Goal: Task Accomplishment & Management: Use online tool/utility

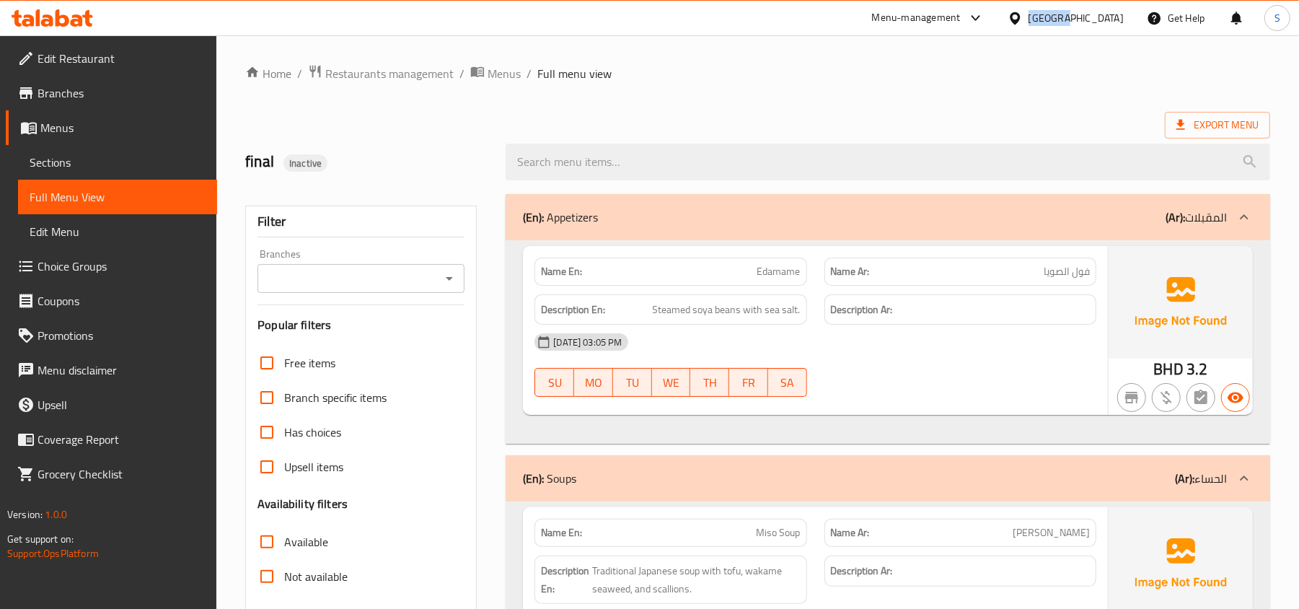
click at [1097, 6] on div "Bahrain" at bounding box center [1065, 18] width 139 height 35
click at [1100, 10] on div "Bahrain" at bounding box center [1075, 18] width 95 height 16
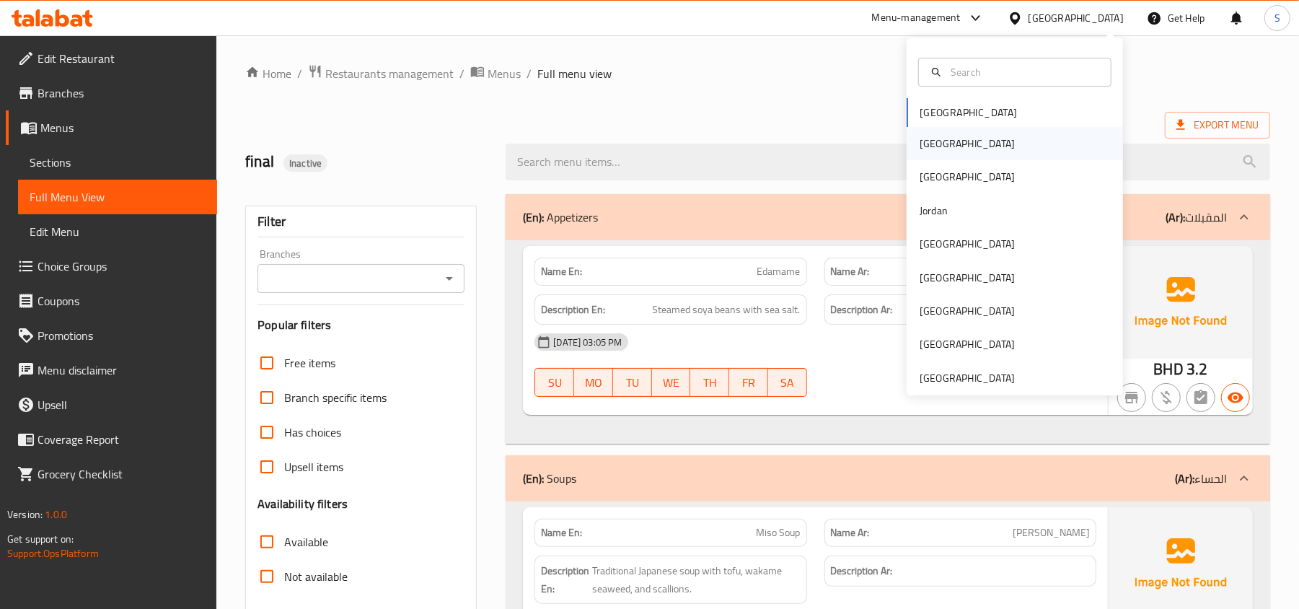
click at [920, 144] on div "[GEOGRAPHIC_DATA]" at bounding box center [966, 144] width 95 height 16
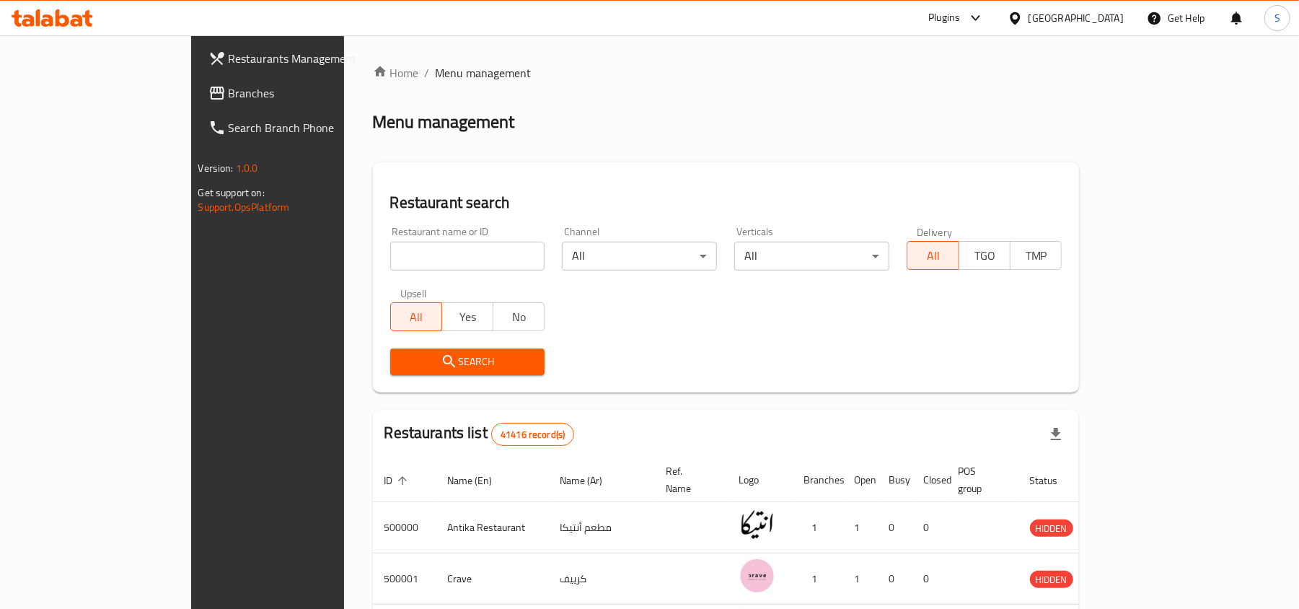
click at [229, 85] on span "Branches" at bounding box center [313, 92] width 168 height 17
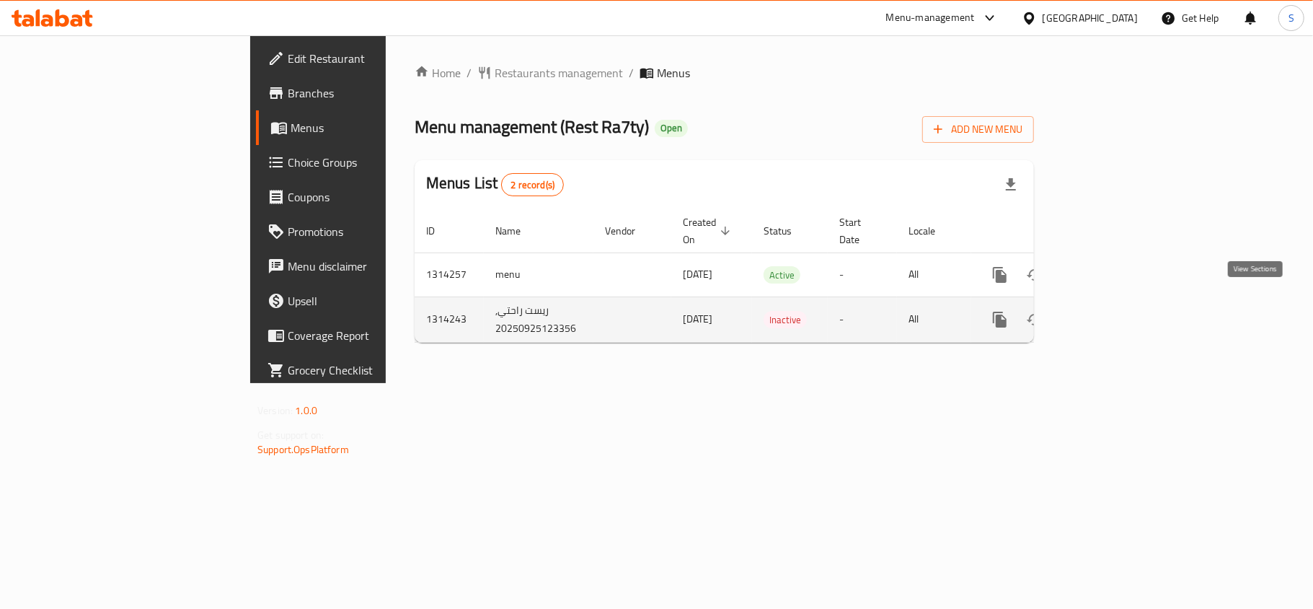
click at [1113, 311] on icon "enhanced table" at bounding box center [1103, 319] width 17 height 17
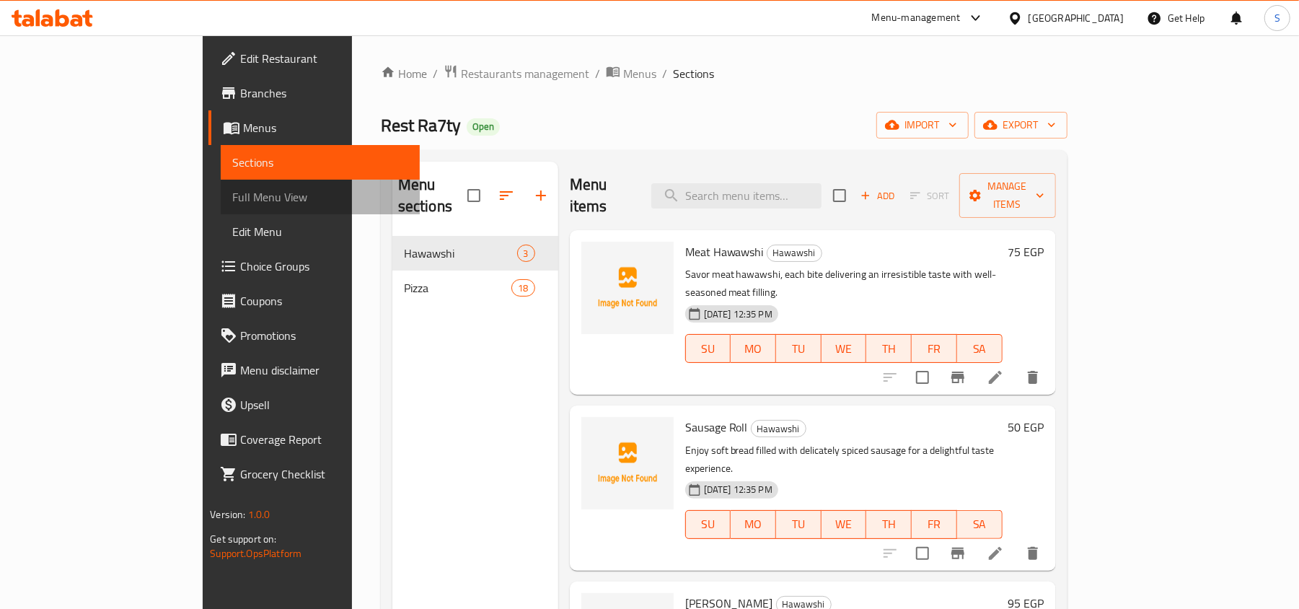
click at [232, 189] on span "Full Menu View" at bounding box center [320, 196] width 176 height 17
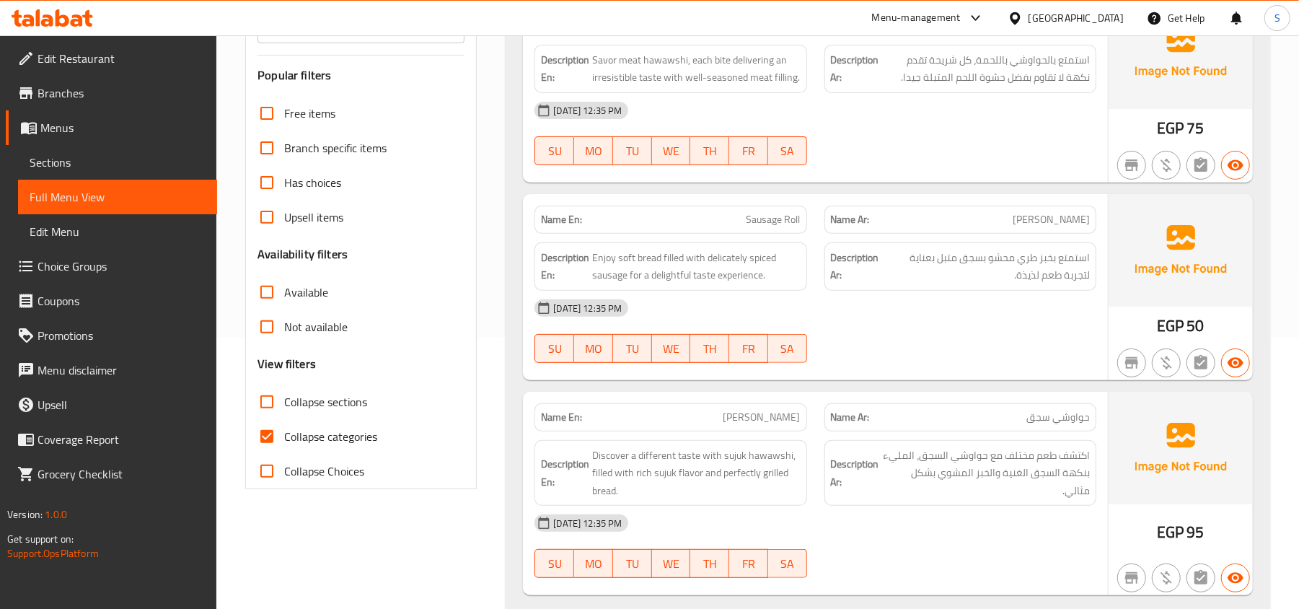
scroll to position [288, 0]
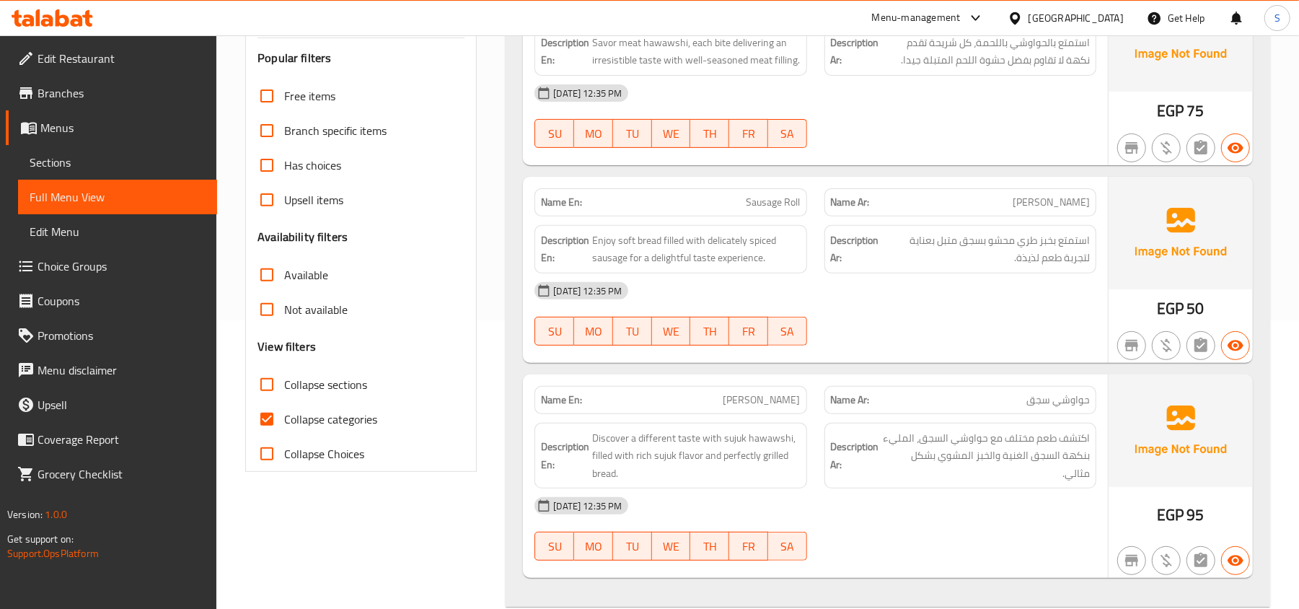
click at [335, 422] on span "Collapse categories" at bounding box center [330, 418] width 93 height 17
click at [284, 422] on input "Collapse categories" at bounding box center [266, 419] width 35 height 35
checkbox input "false"
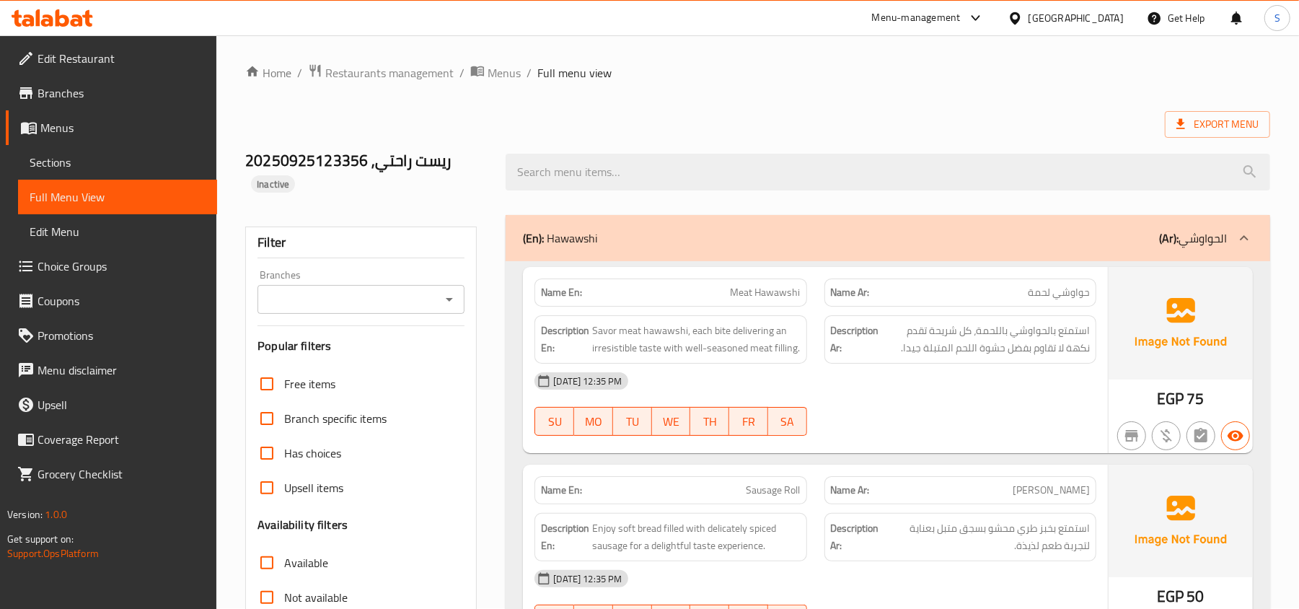
scroll to position [0, 0]
click at [136, 157] on span "Sections" at bounding box center [118, 162] width 176 height 17
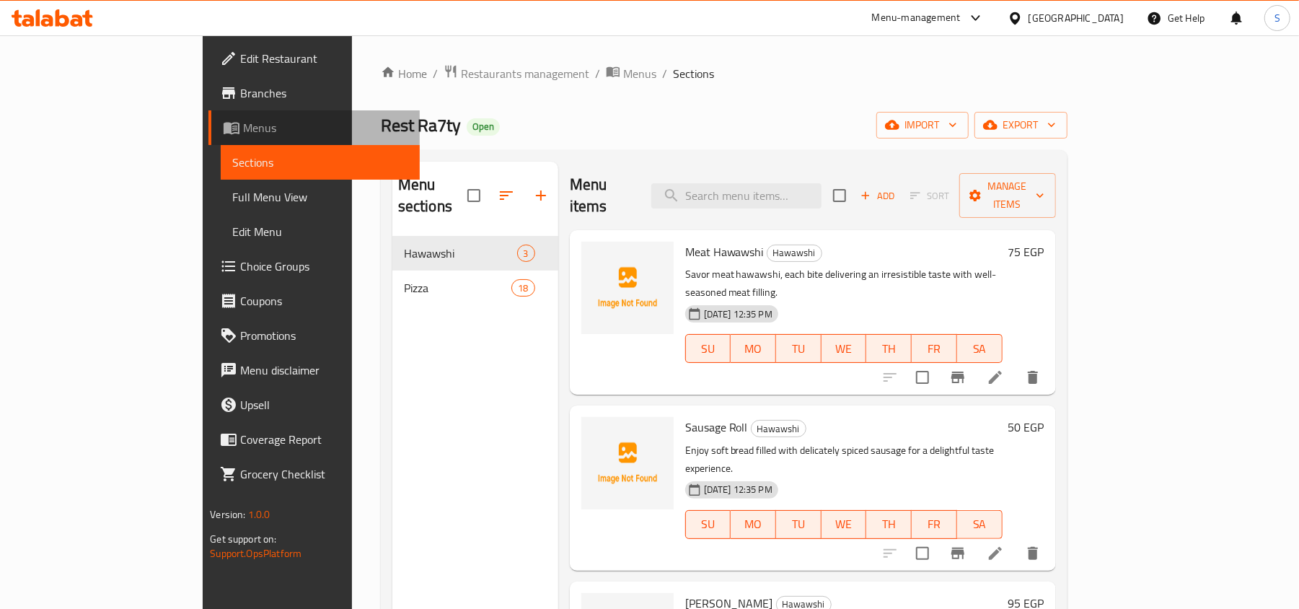
click at [243, 123] on span "Menus" at bounding box center [325, 127] width 165 height 17
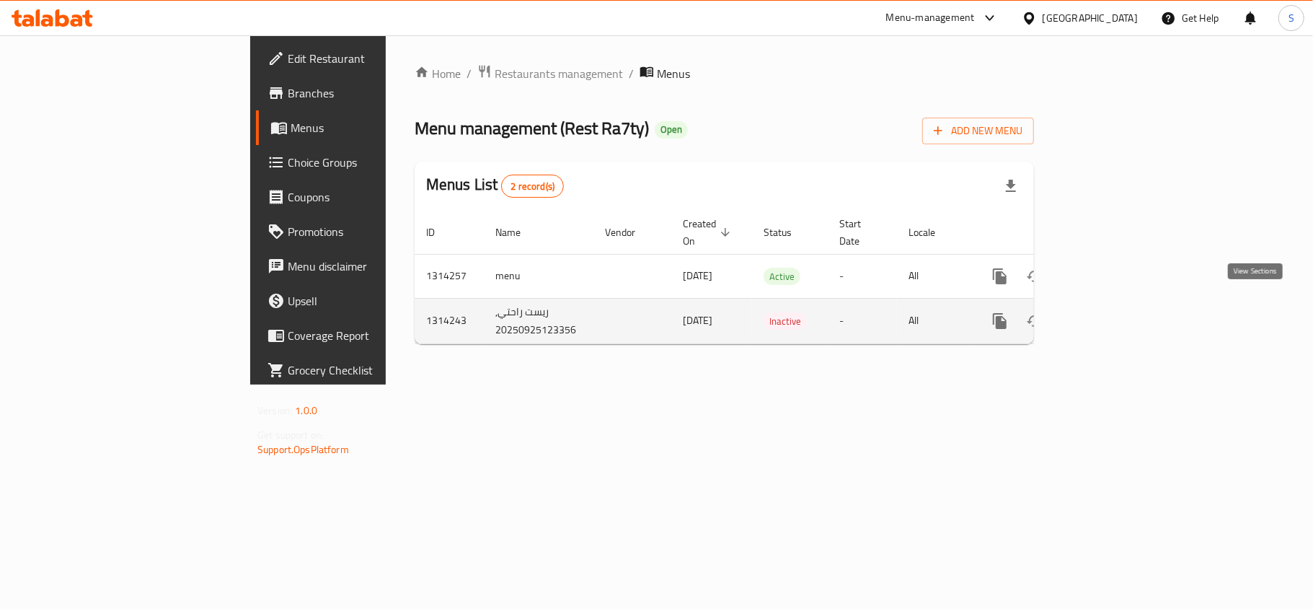
click at [1113, 312] on icon "enhanced table" at bounding box center [1103, 320] width 17 height 17
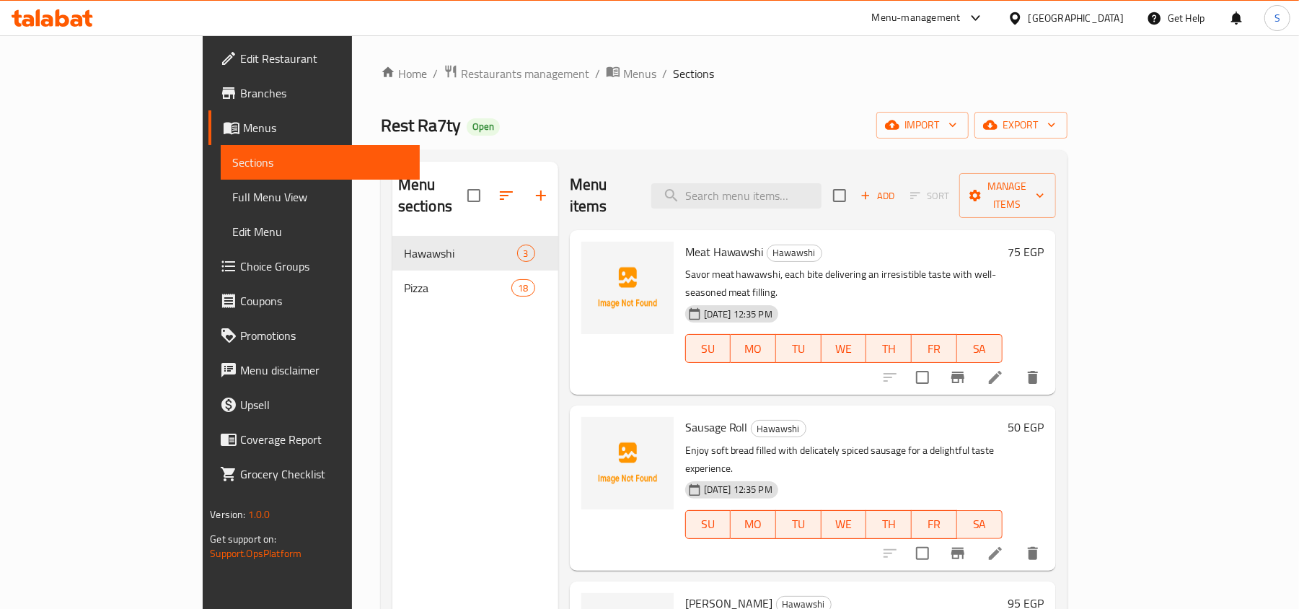
click at [232, 198] on span "Full Menu View" at bounding box center [320, 196] width 176 height 17
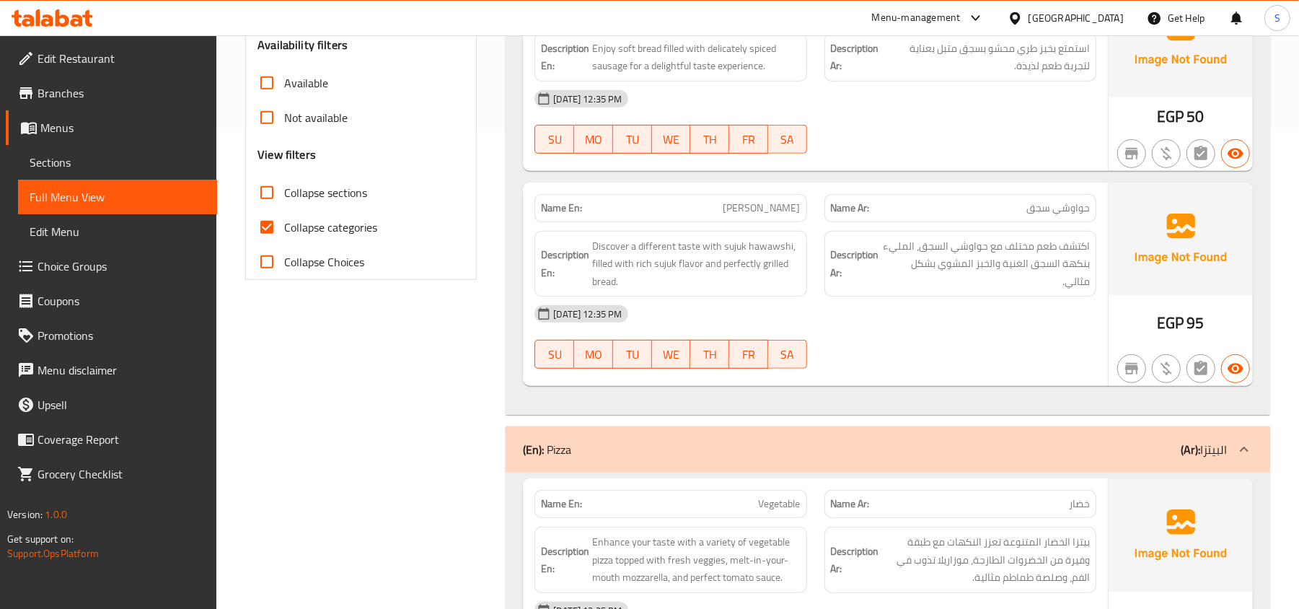
click at [299, 225] on span "Collapse categories" at bounding box center [330, 226] width 93 height 17
click at [284, 225] on input "Collapse categories" at bounding box center [266, 227] width 35 height 35
checkbox input "false"
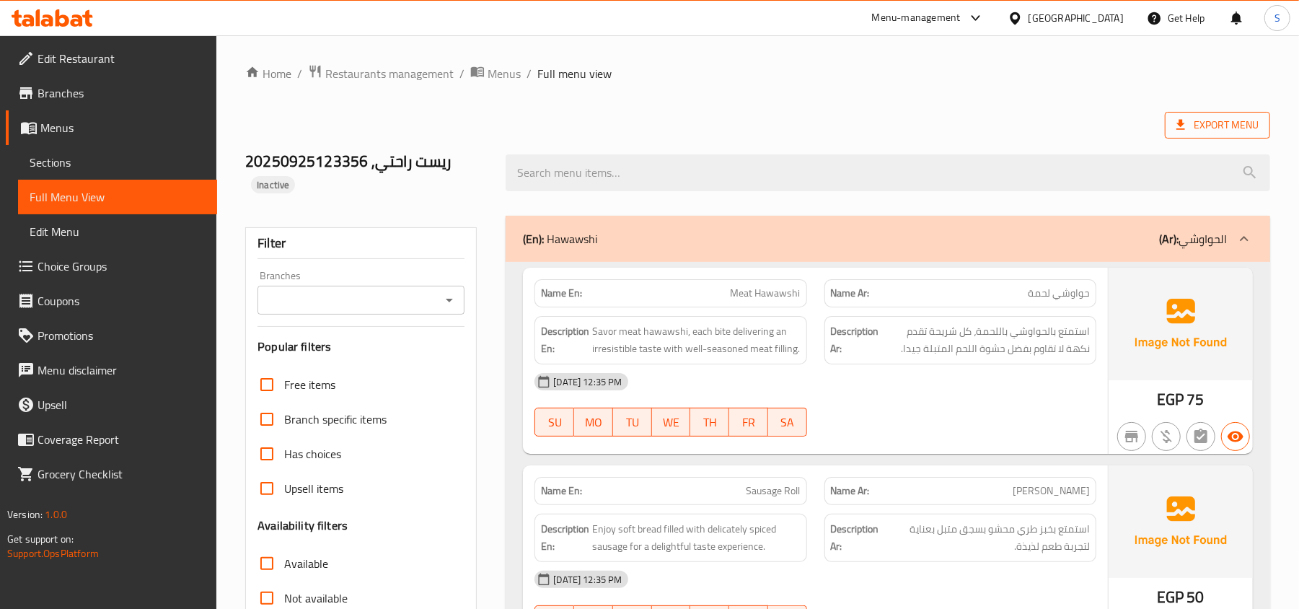
click at [1235, 116] on span "Export Menu" at bounding box center [1217, 125] width 105 height 27
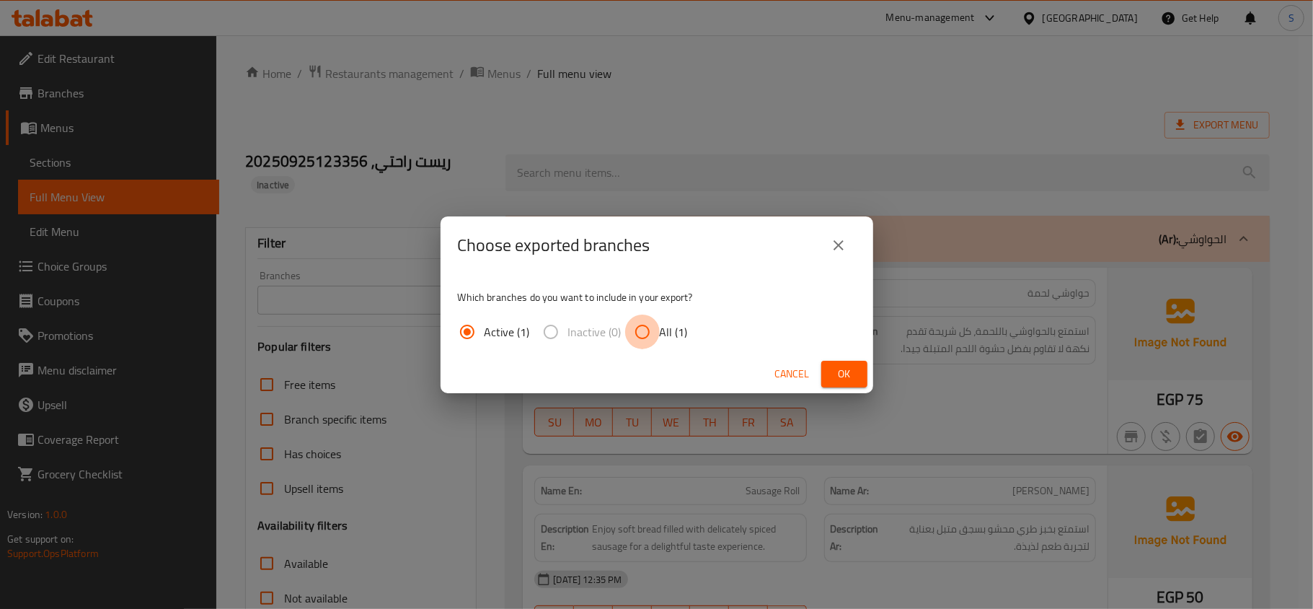
click at [656, 330] on input "All (1)" at bounding box center [642, 331] width 35 height 35
radio input "true"
click at [835, 372] on span "Ok" at bounding box center [844, 374] width 23 height 18
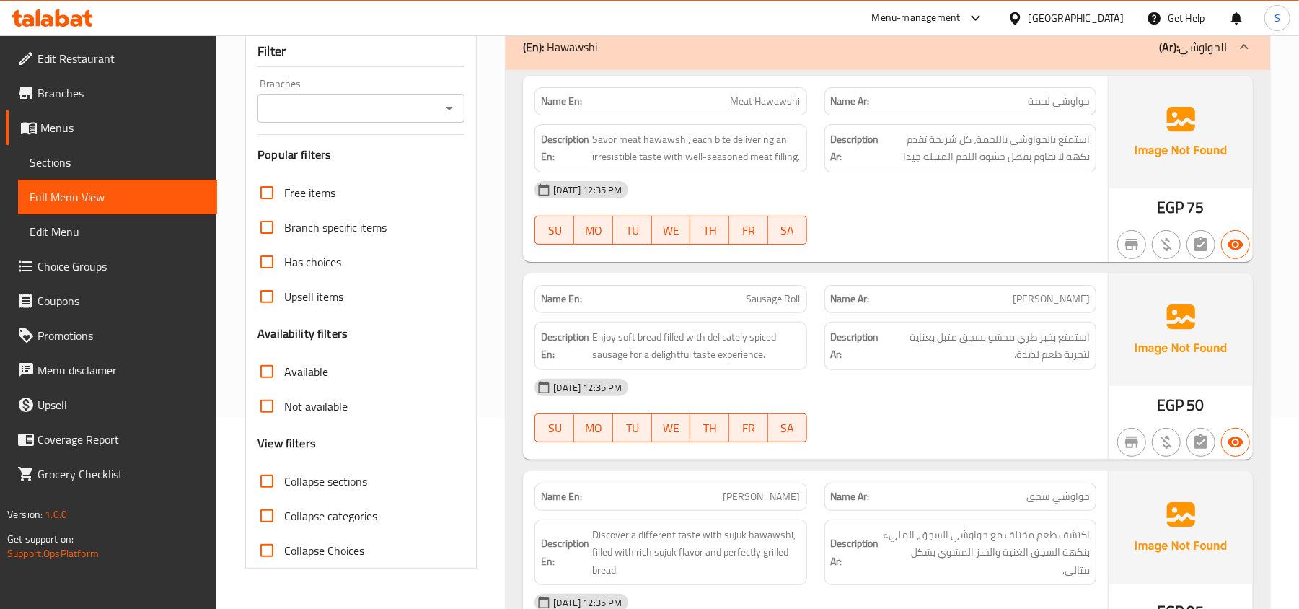
scroll to position [96, 0]
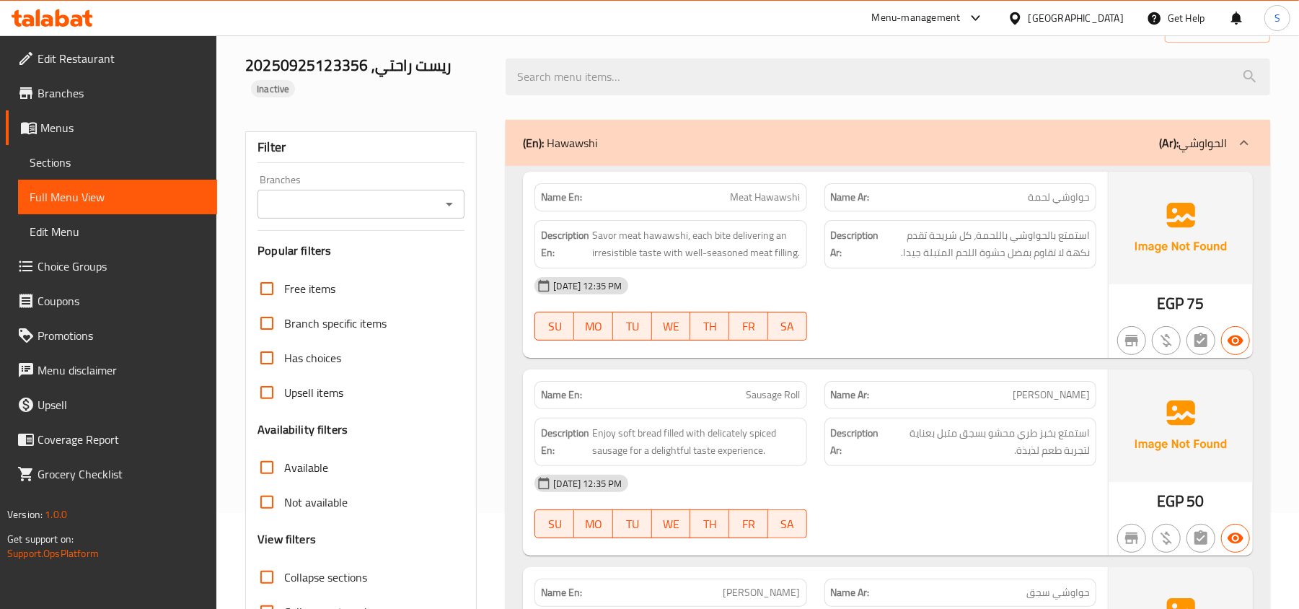
click at [946, 309] on div "[DATE] 12:35 PM SU MO TU WE TH FR SA" at bounding box center [815, 308] width 579 height 81
click at [1037, 283] on div "[DATE] 12:35 PM" at bounding box center [815, 285] width 579 height 35
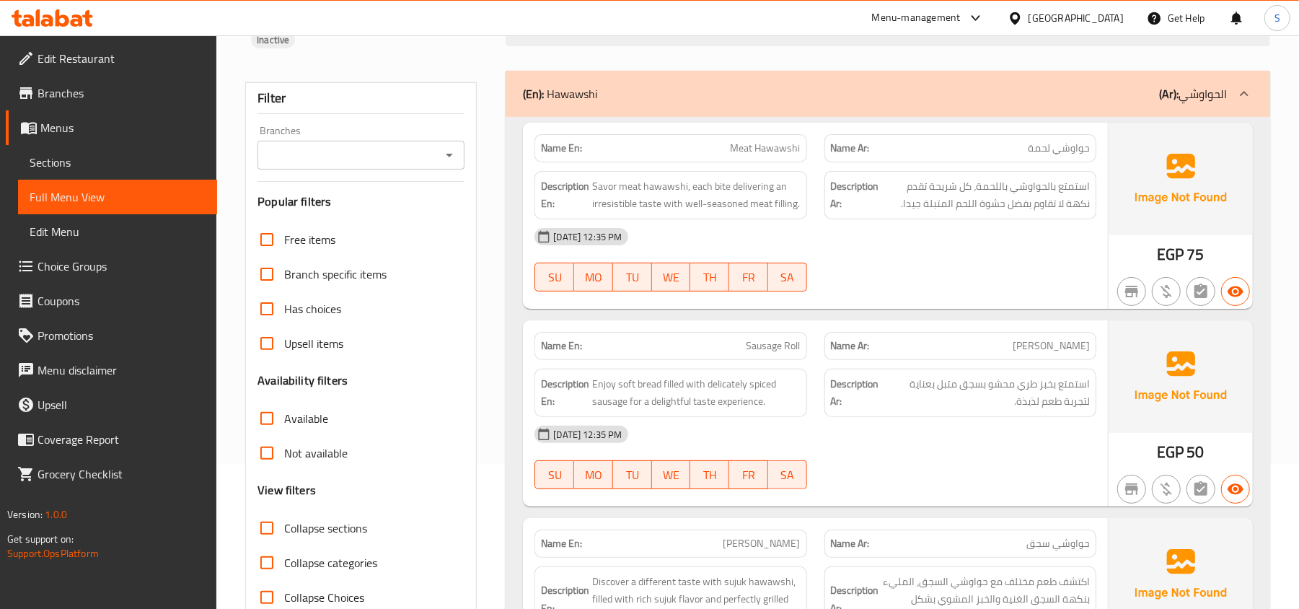
scroll to position [192, 0]
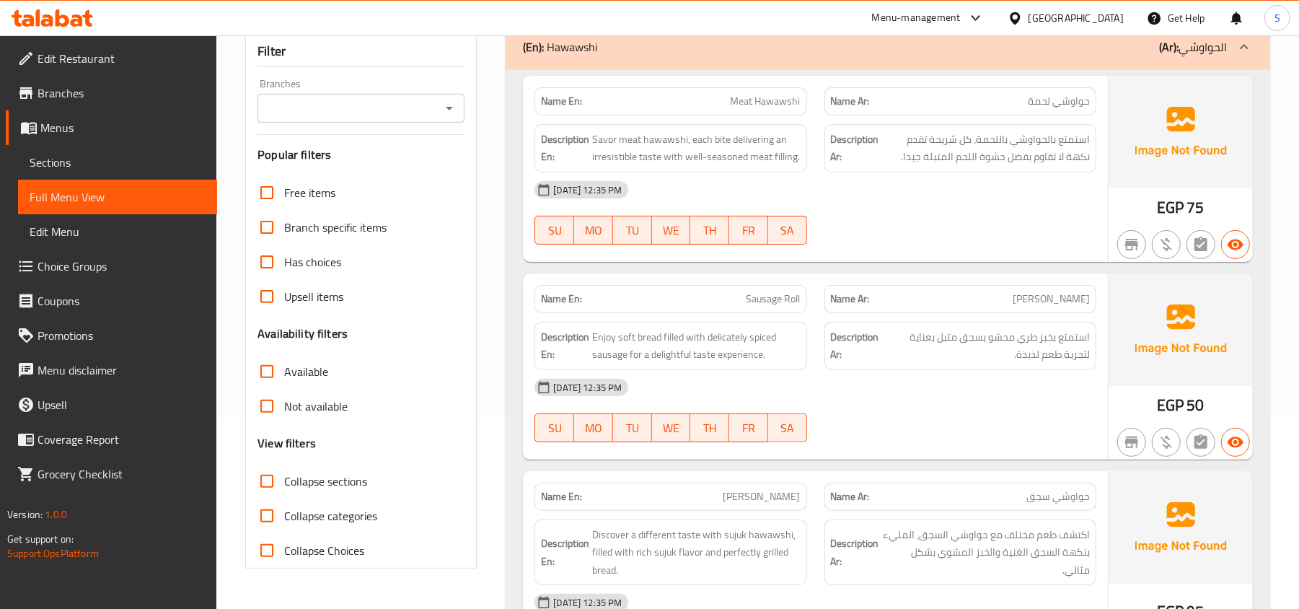
click at [1064, 292] on span "[PERSON_NAME]" at bounding box center [1050, 298] width 77 height 15
copy span "[PERSON_NAME]"
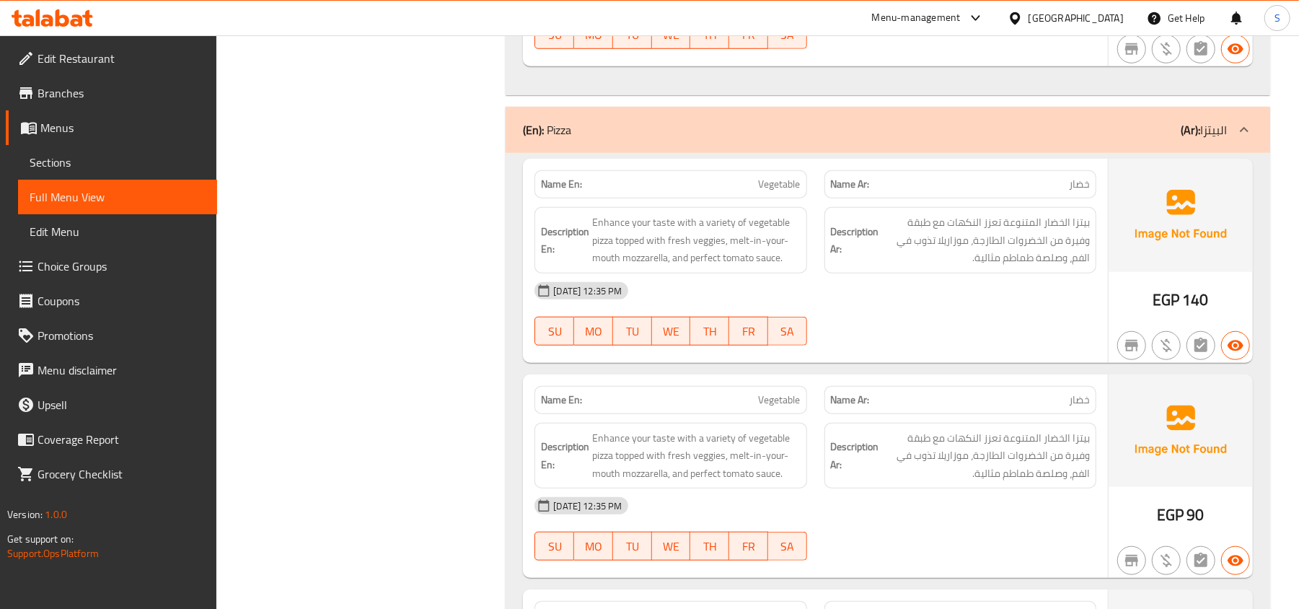
scroll to position [769, 0]
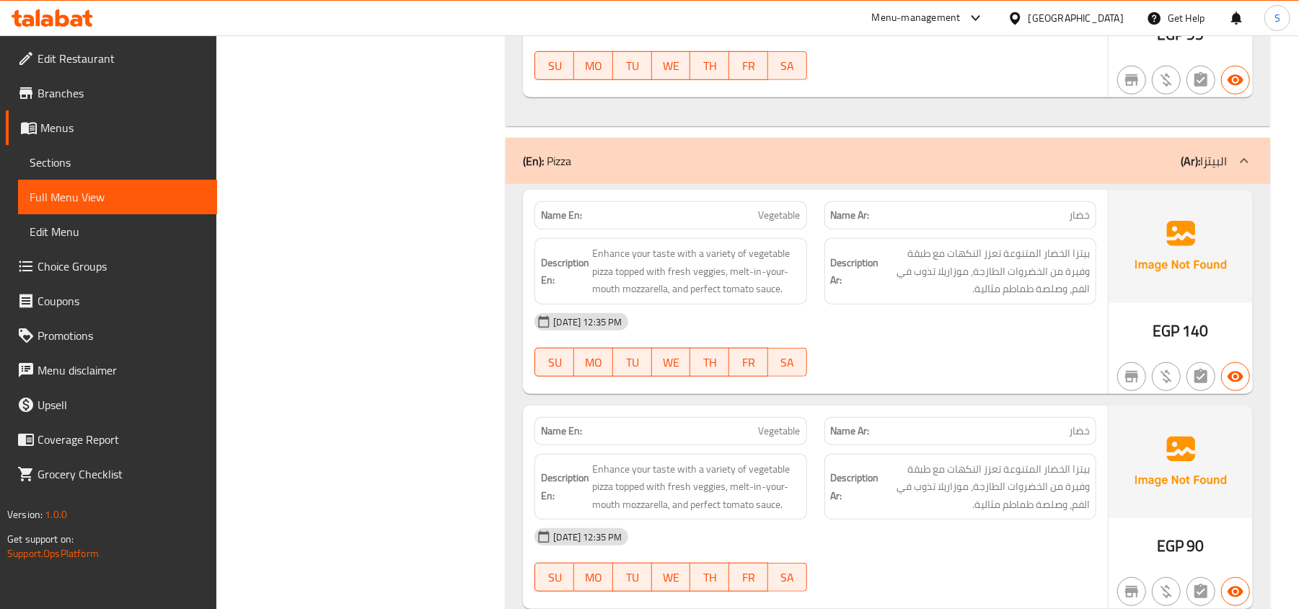
click at [760, 208] on div "Name En: Vegetable" at bounding box center [670, 215] width 272 height 28
copy span "Vegetable"
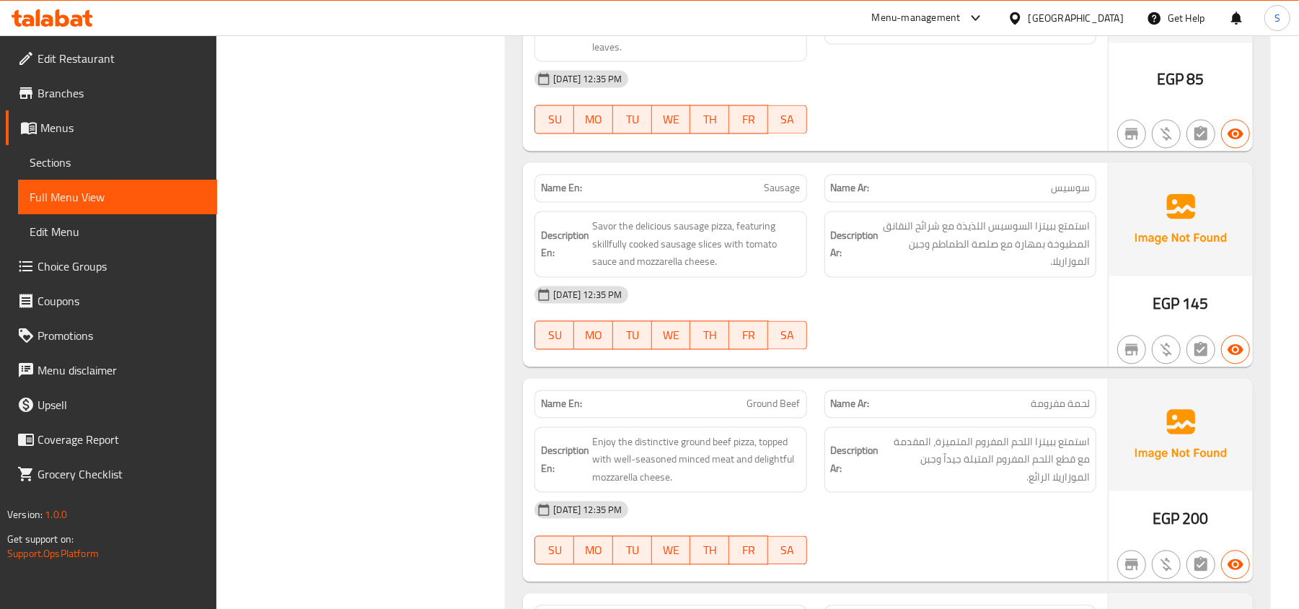
scroll to position [1922, 0]
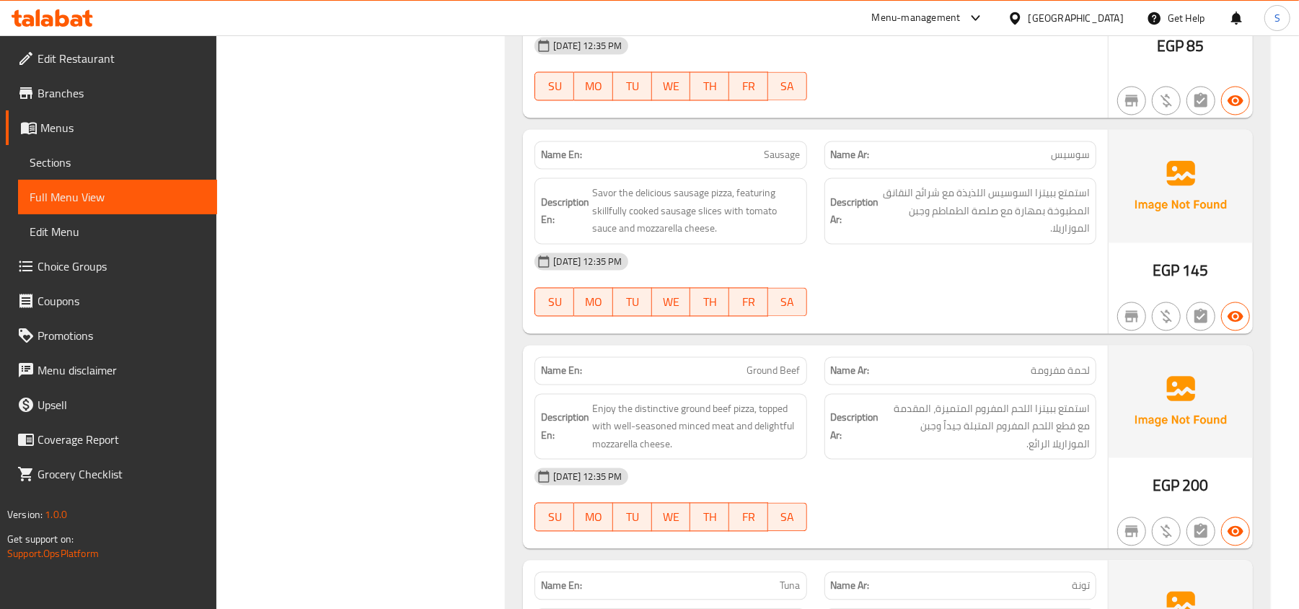
click at [1051, 160] on span "سوسيس" at bounding box center [1070, 155] width 39 height 15
copy span "سوسيس"
click at [791, 162] on span "Sausage" at bounding box center [782, 155] width 36 height 15
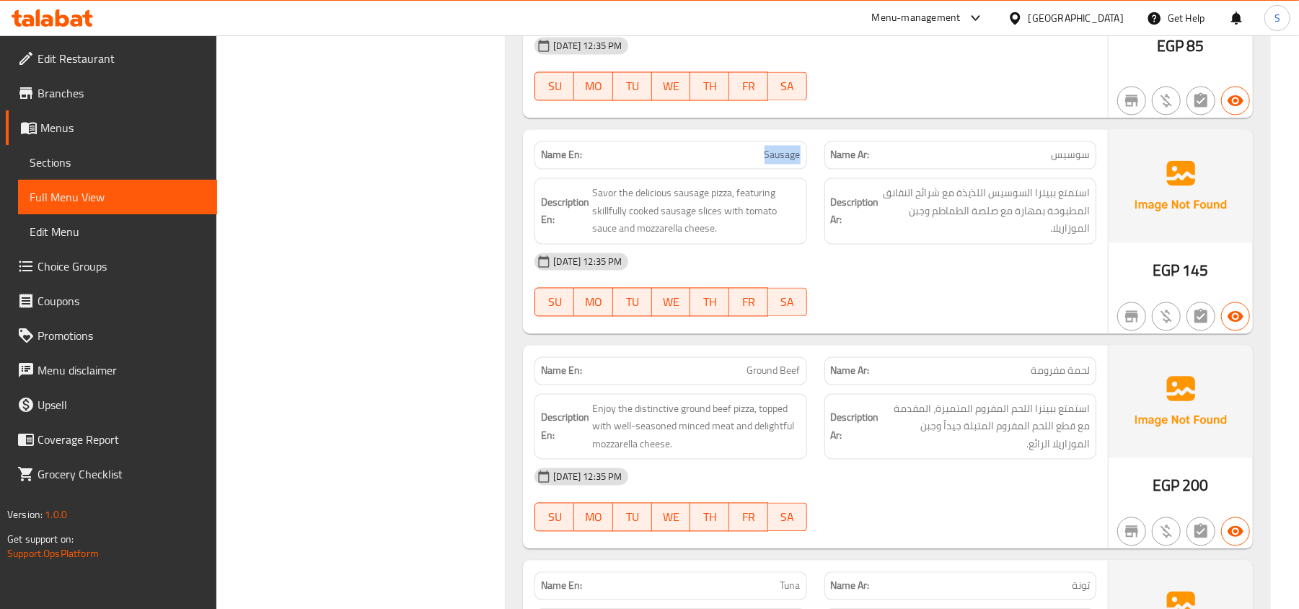
click at [791, 162] on span "Sausage" at bounding box center [782, 155] width 36 height 15
copy span "Sausage"
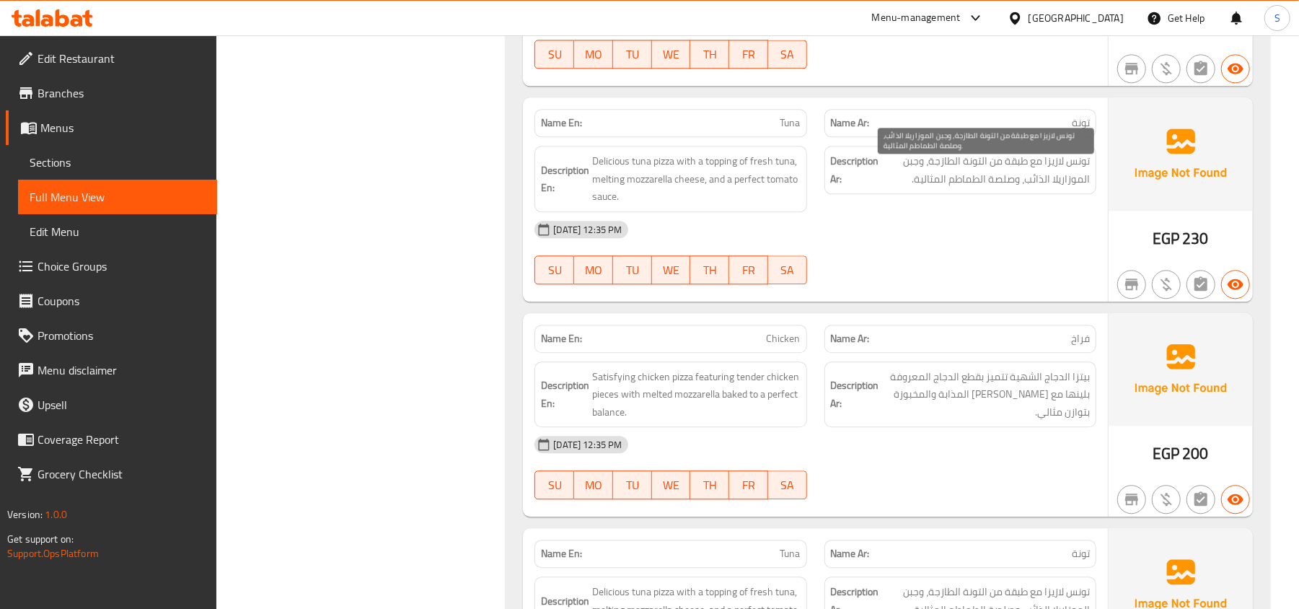
scroll to position [2403, 0]
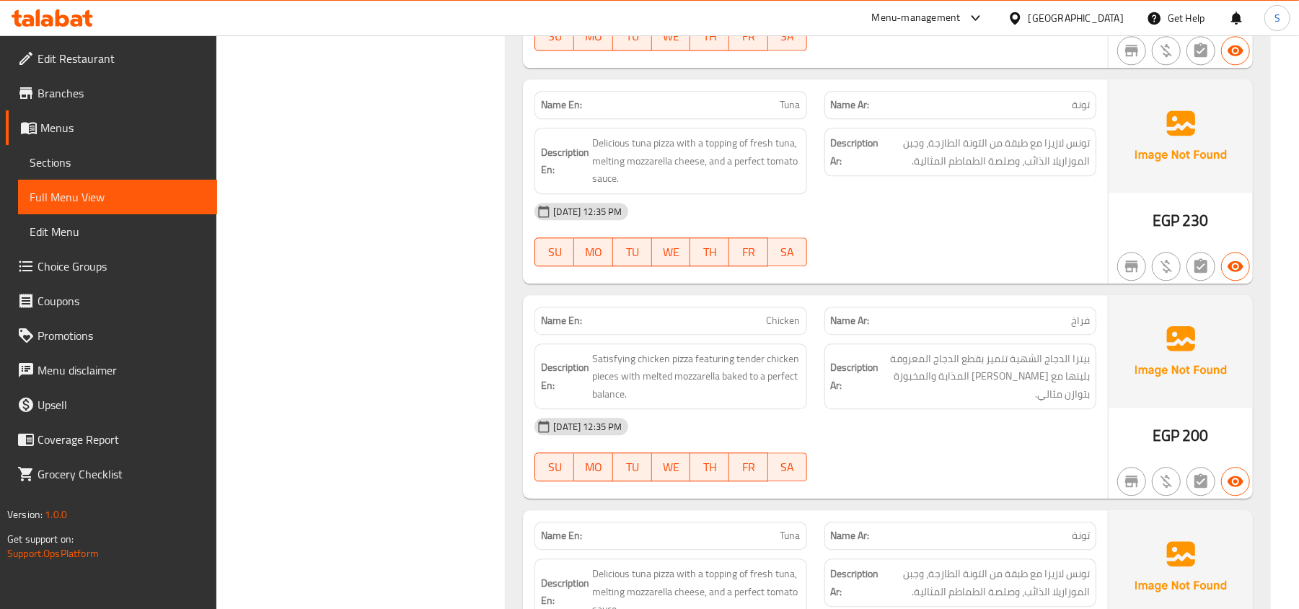
click at [777, 328] on span "Chicken" at bounding box center [783, 320] width 34 height 15
copy span "Chicken"
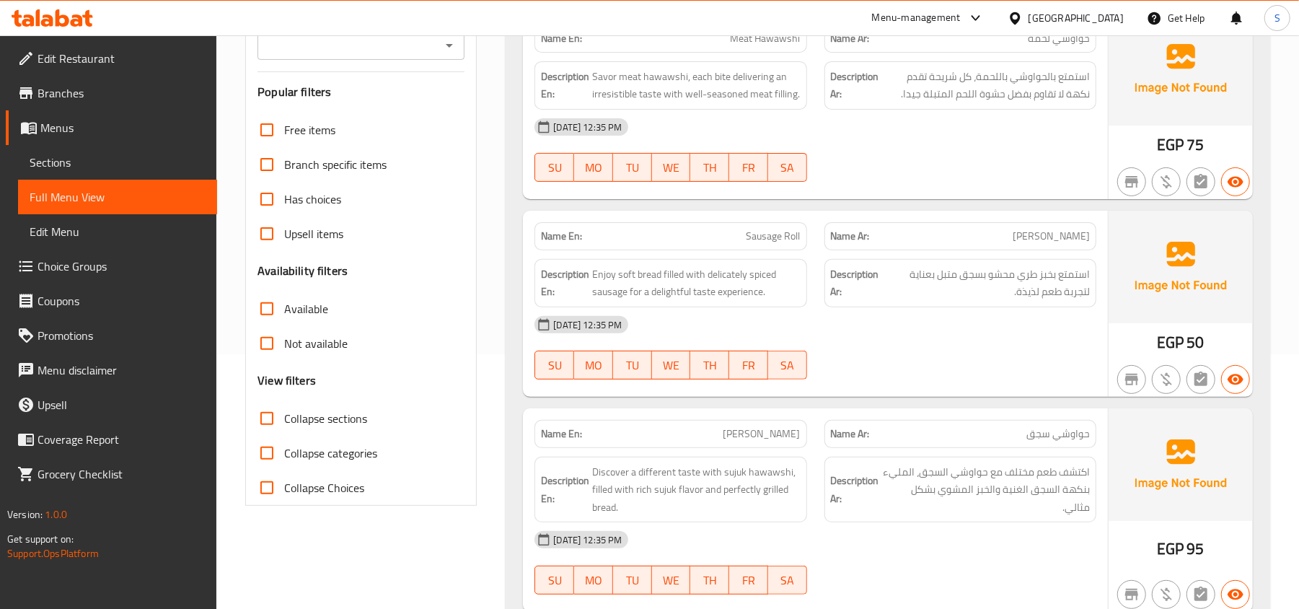
scroll to position [288, 0]
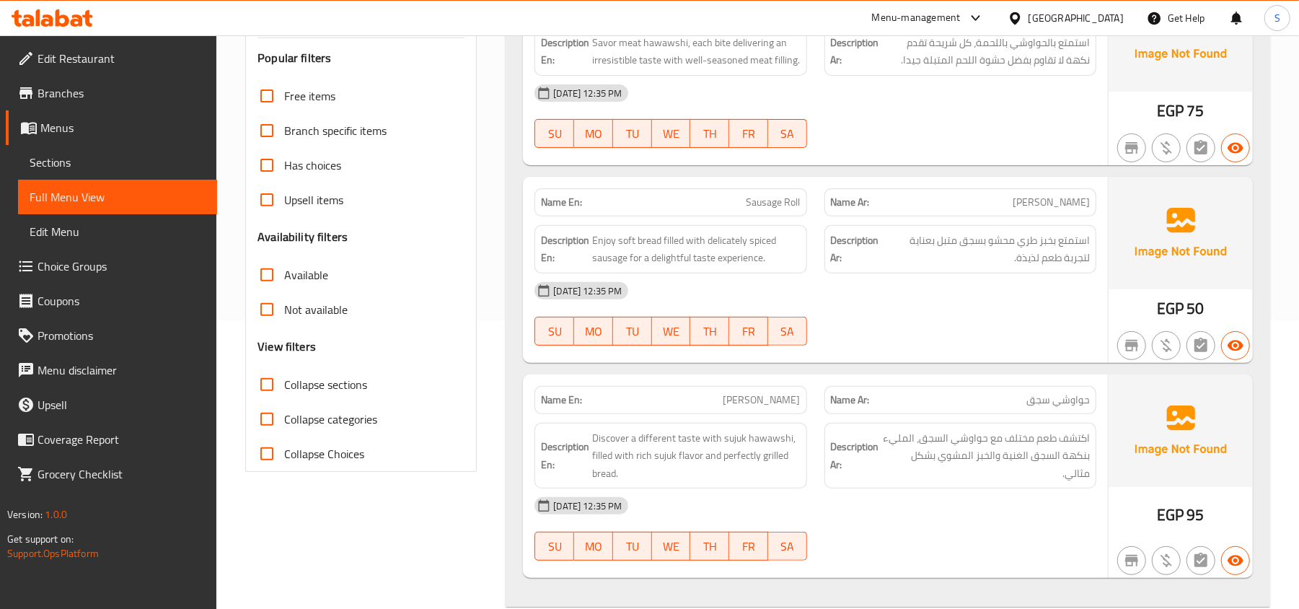
click at [1030, 418] on div "Description Ar: اكتشف طعم مختلف مع حواوشي السجق، المليء بنكهة السجق الغنية والخ…" at bounding box center [960, 456] width 289 height 84
click at [597, 231] on div "Description En: Enjoy soft bread filled with delicately spiced sausage for a de…" at bounding box center [670, 249] width 272 height 48
